Goal: Task Accomplishment & Management: Manage account settings

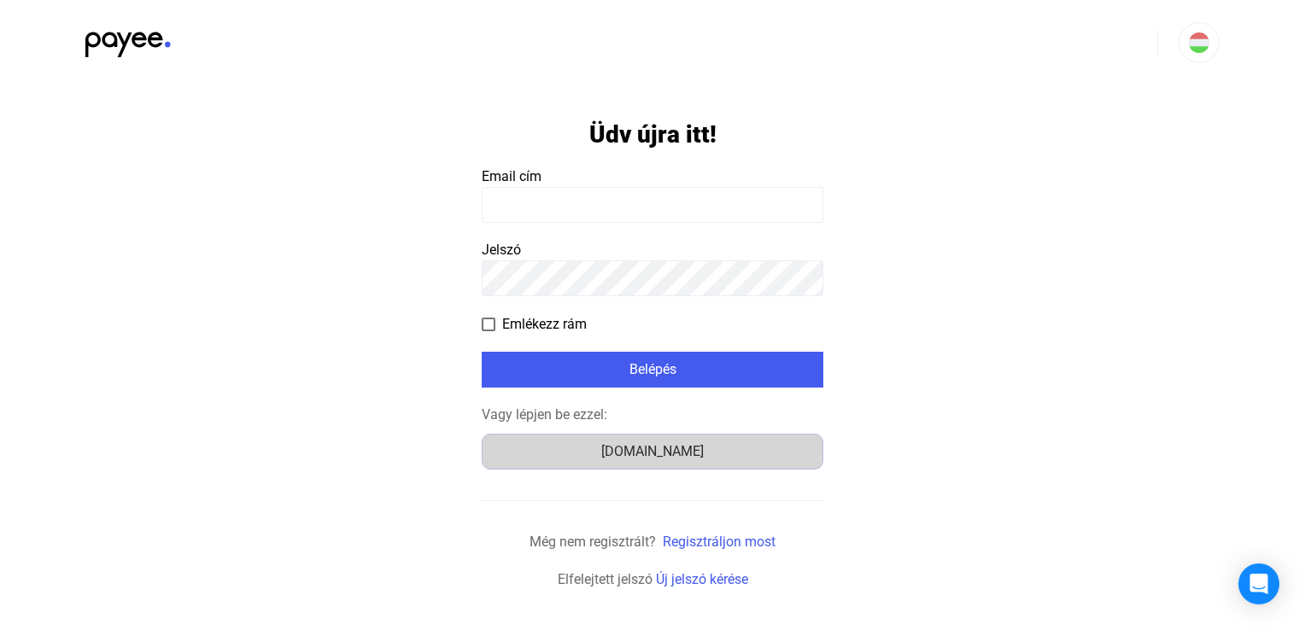
click at [675, 451] on font "Számlázz.hu" at bounding box center [652, 451] width 102 height 16
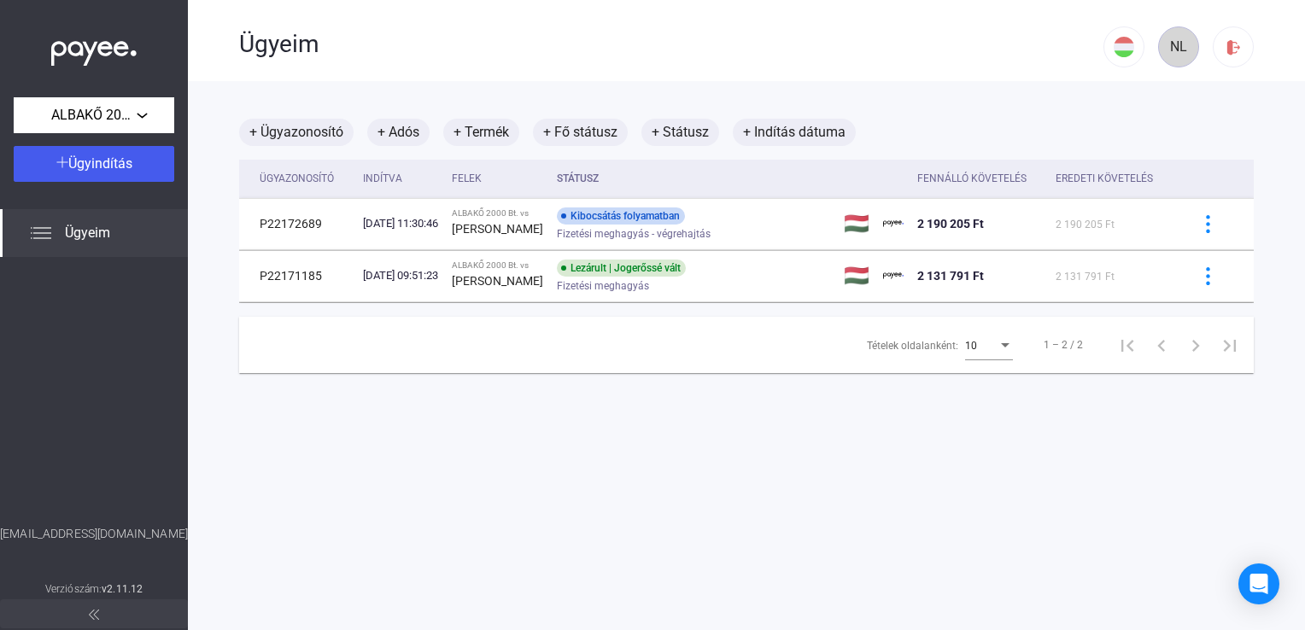
click at [1170, 53] on font "NL" at bounding box center [1178, 46] width 17 height 16
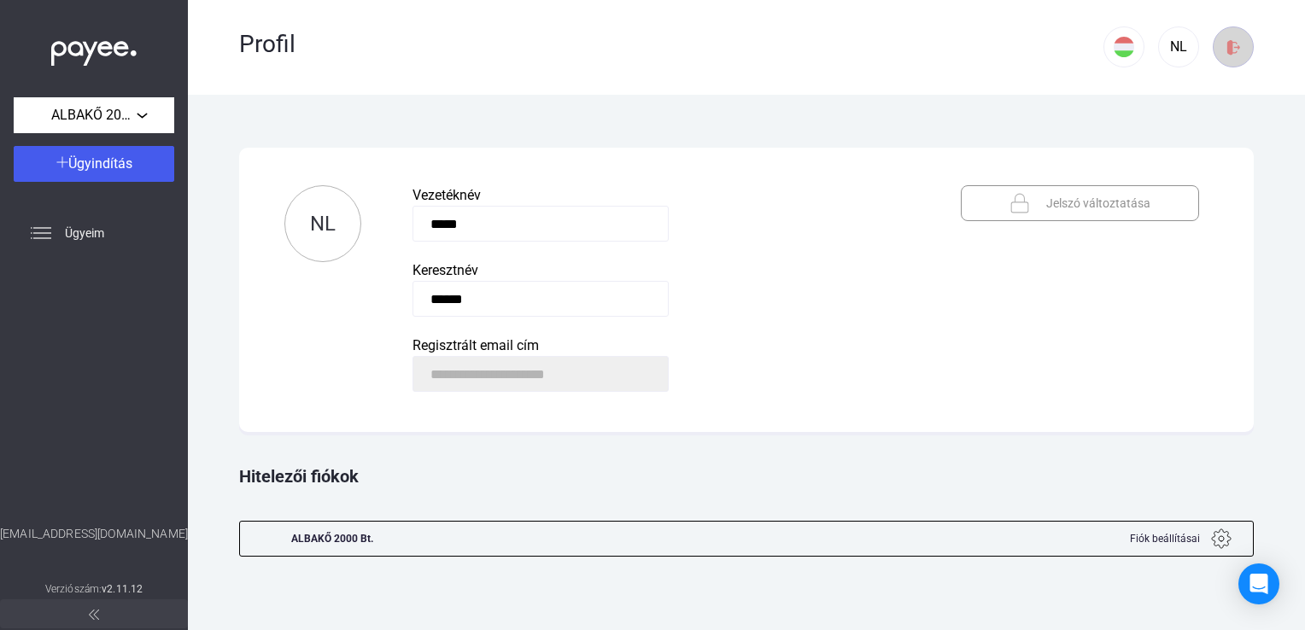
click at [1237, 43] on img at bounding box center [1234, 47] width 18 height 18
